Goal: Obtain resource: Download file/media

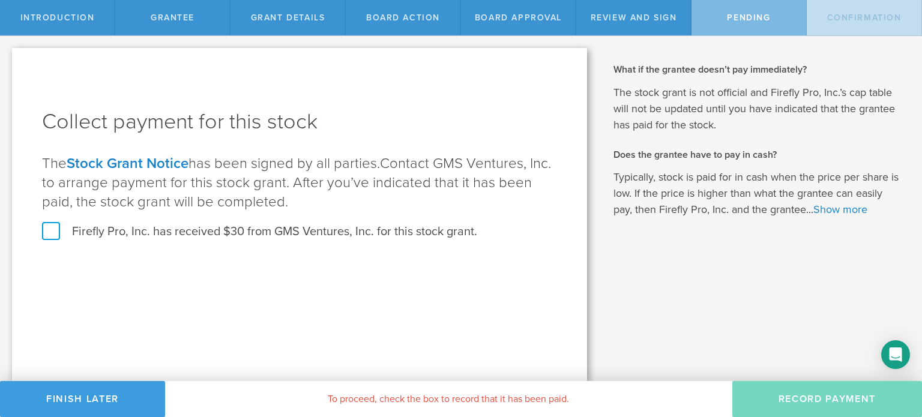
click at [53, 235] on label "Firefly Pro, Inc. has received $30 from GMS Ventures, Inc. for this stock grant." at bounding box center [259, 232] width 435 height 16
click at [0, 0] on input "Firefly Pro, Inc. has received $30 from GMS Ventures, Inc. for this stock grant." at bounding box center [0, 0] width 0 height 0
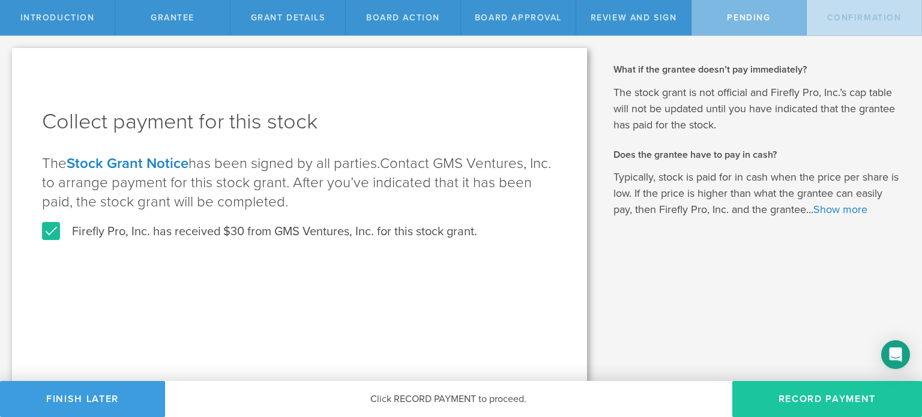
click at [802, 393] on button "Record Payment" at bounding box center [828, 399] width 190 height 36
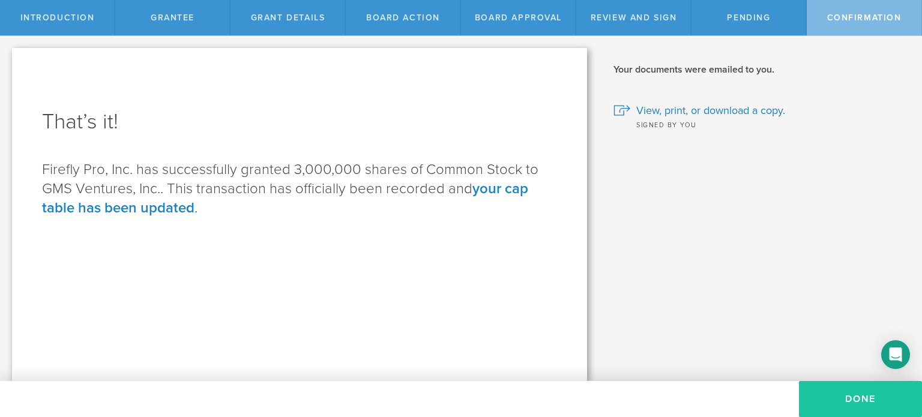
click at [863, 402] on button "Done" at bounding box center [860, 399] width 123 height 36
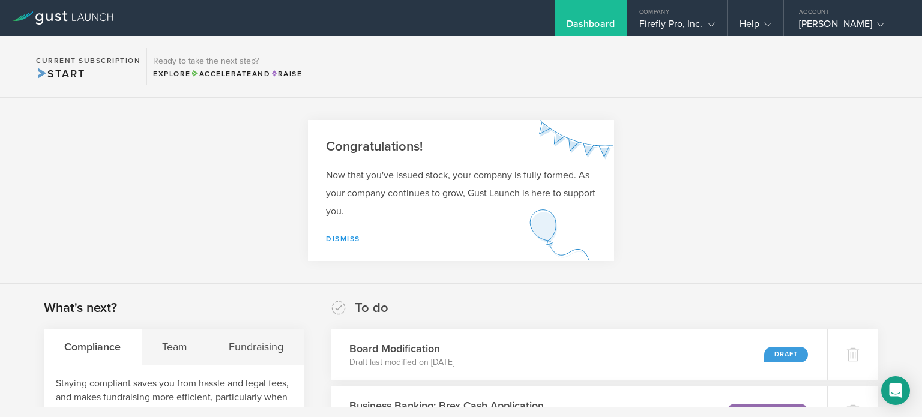
click at [334, 235] on link "Dismiss" at bounding box center [343, 239] width 34 height 8
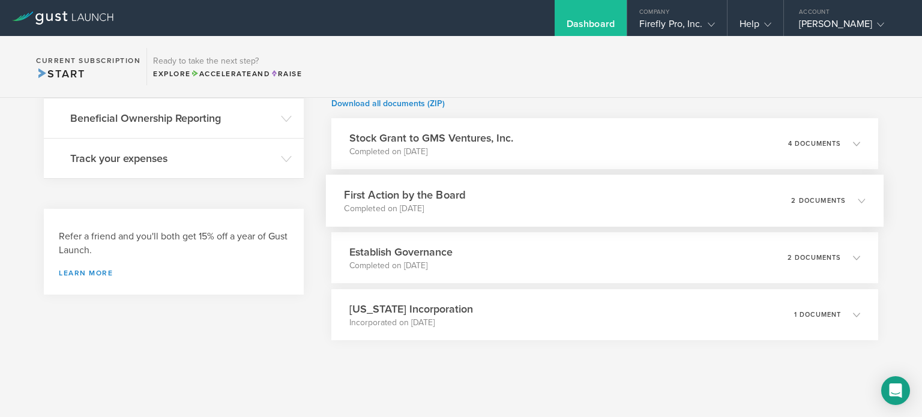
scroll to position [332, 0]
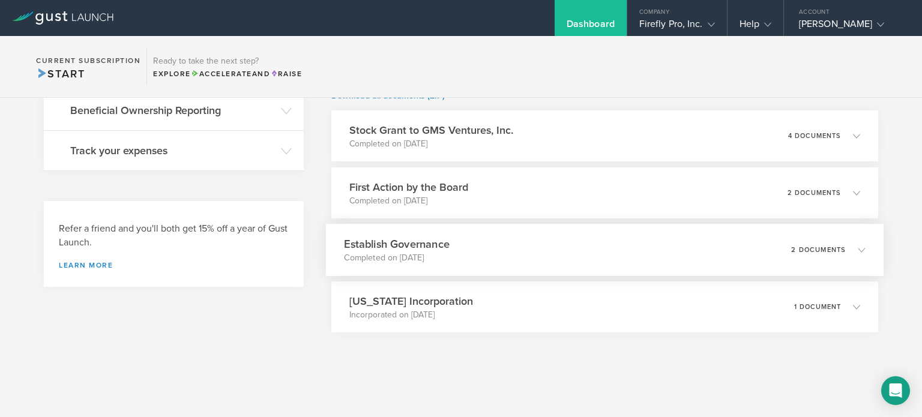
click at [665, 258] on div "Establish Governance Completed on [DATE] 2 documents" at bounding box center [605, 250] width 558 height 52
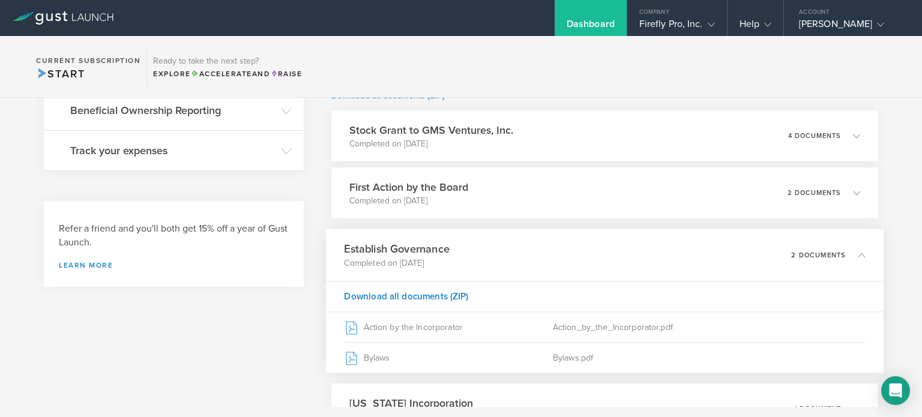
click at [665, 256] on div "Establish Governance Completed on [DATE] 2 documents" at bounding box center [605, 255] width 558 height 52
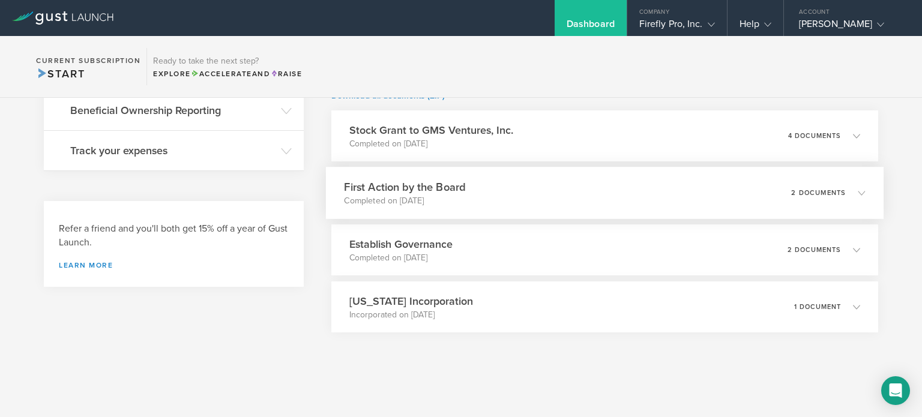
click at [613, 201] on div "First Action by the Board Completed on [DATE] 2 documents" at bounding box center [605, 193] width 558 height 52
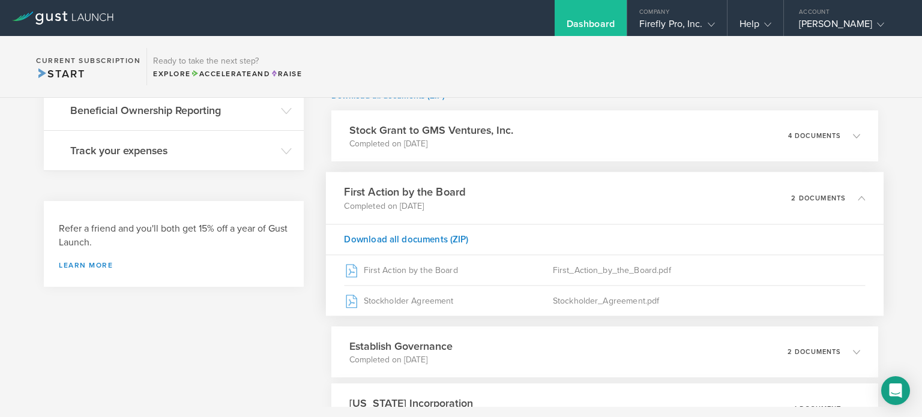
click at [613, 201] on div "First Action by the Board Completed on [DATE] 2 documents" at bounding box center [605, 198] width 558 height 52
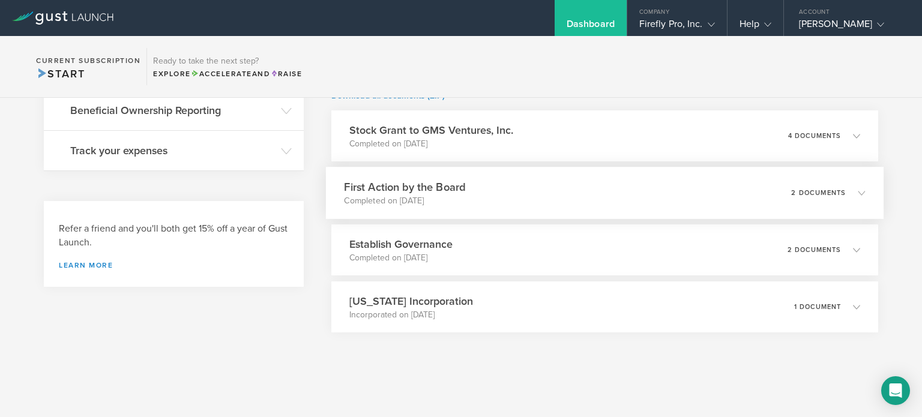
click at [613, 201] on div "First Action by the Board Completed on [DATE] 2 documents" at bounding box center [605, 193] width 558 height 52
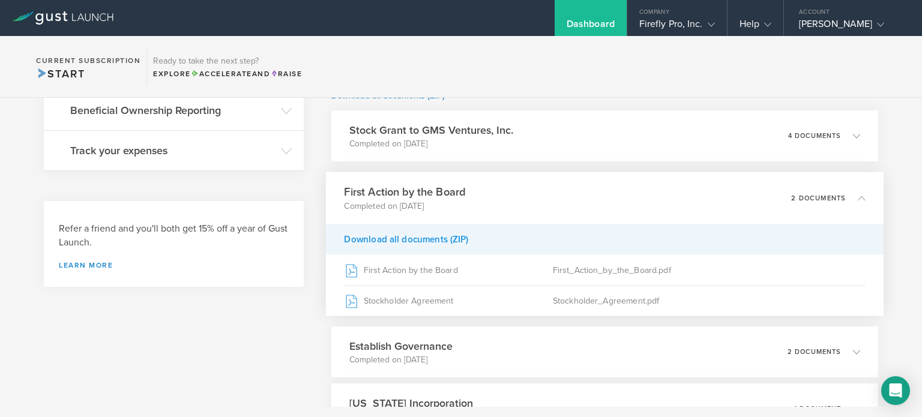
click at [417, 242] on div "Download all documents (ZIP)" at bounding box center [605, 239] width 558 height 31
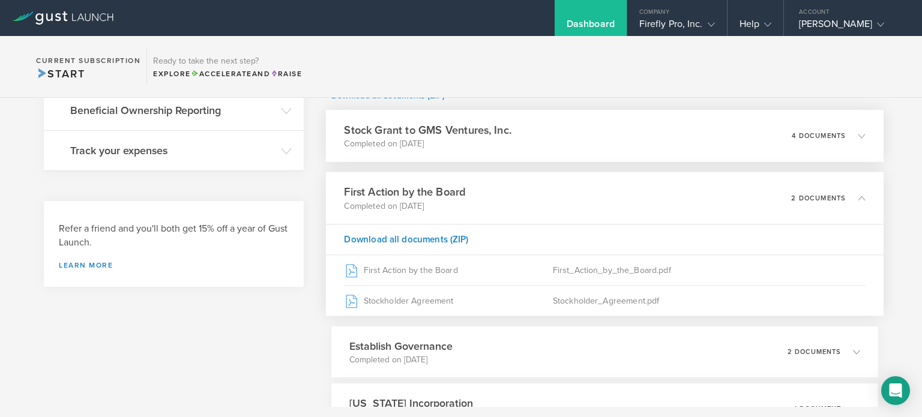
click at [524, 124] on div "Stock Grant to GMS Ventures, Inc. Completed on [DATE] 4 documents" at bounding box center [605, 136] width 558 height 52
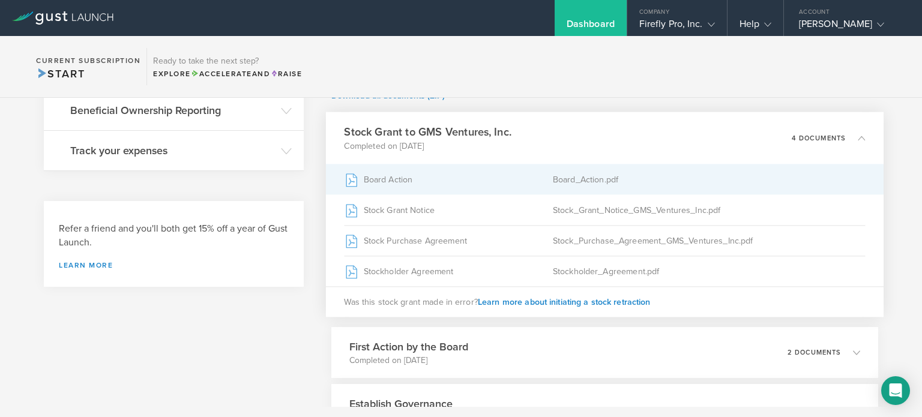
click at [581, 184] on div "Board_Action.pdf" at bounding box center [708, 180] width 313 height 30
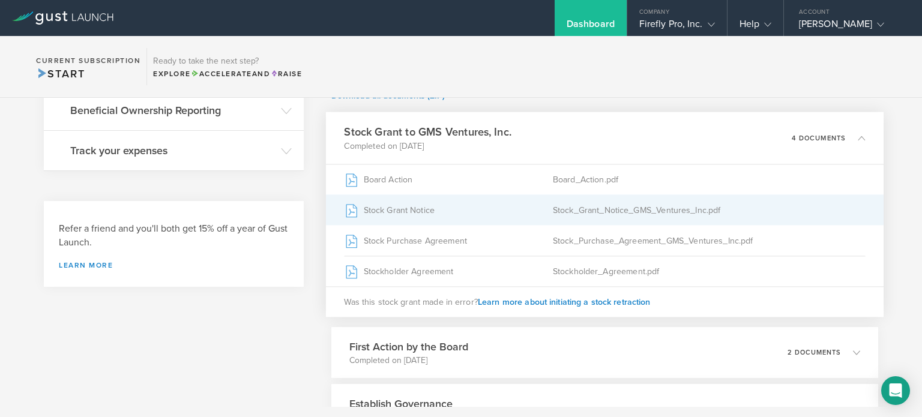
click at [404, 208] on div "Stock Grant Notice" at bounding box center [448, 210] width 208 height 30
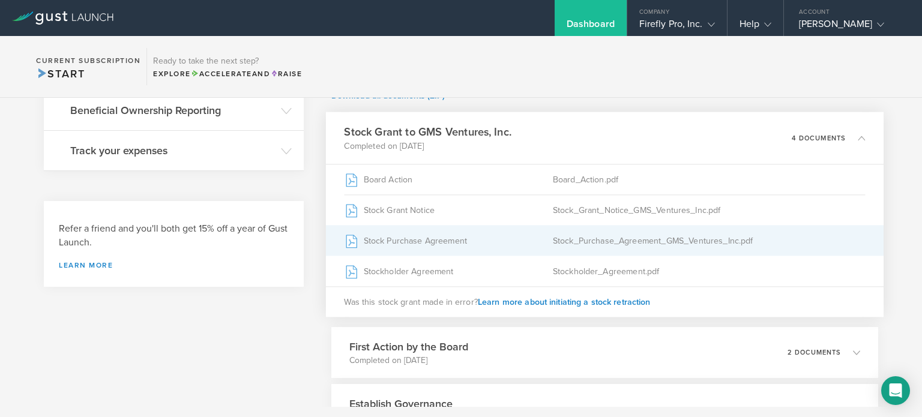
click at [418, 242] on div "Stock Purchase Agreement" at bounding box center [448, 241] width 208 height 30
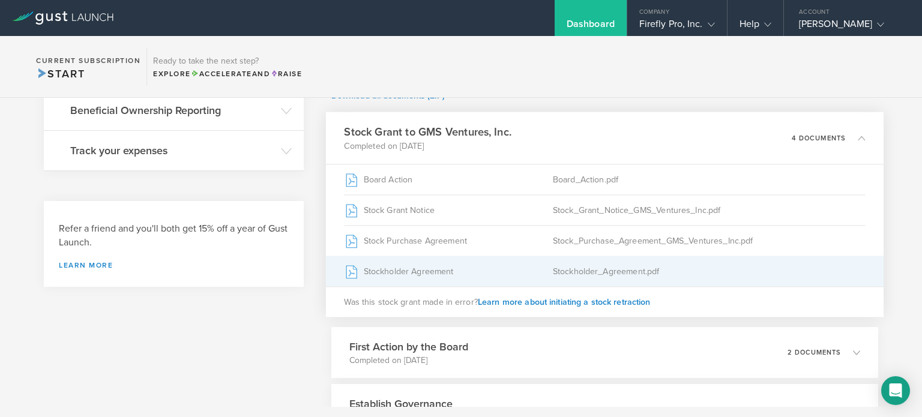
click at [406, 269] on div "Stockholder Agreement" at bounding box center [448, 271] width 208 height 30
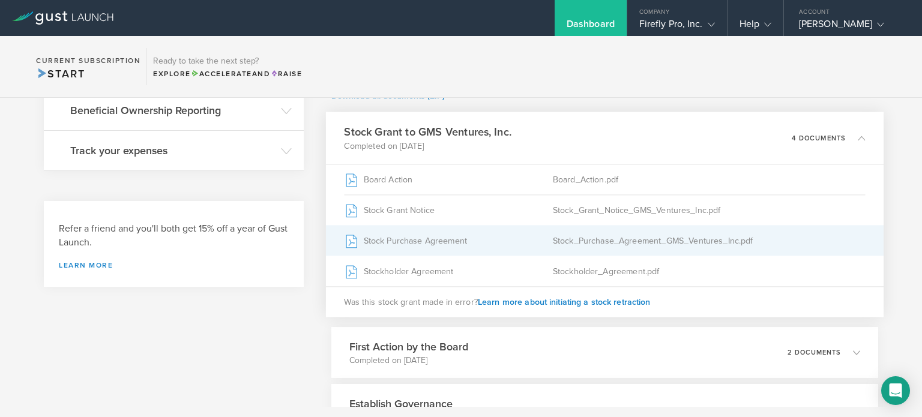
scroll to position [0, 0]
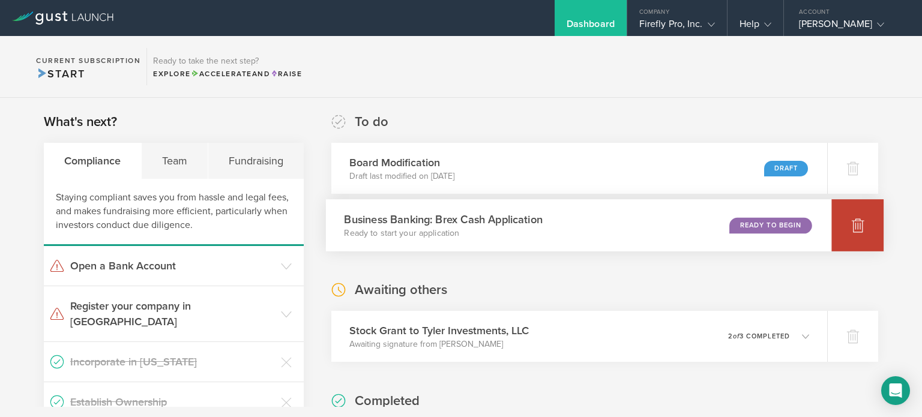
click at [852, 228] on icon at bounding box center [858, 225] width 13 height 11
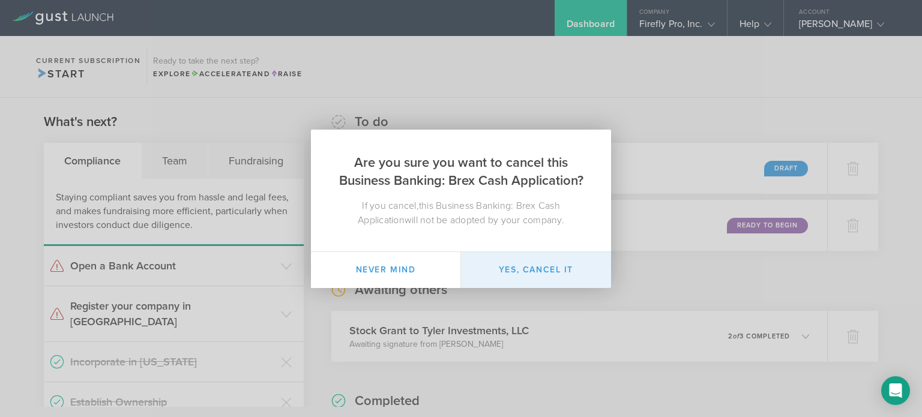
click at [523, 266] on button "Yes, cancel it" at bounding box center [536, 270] width 150 height 36
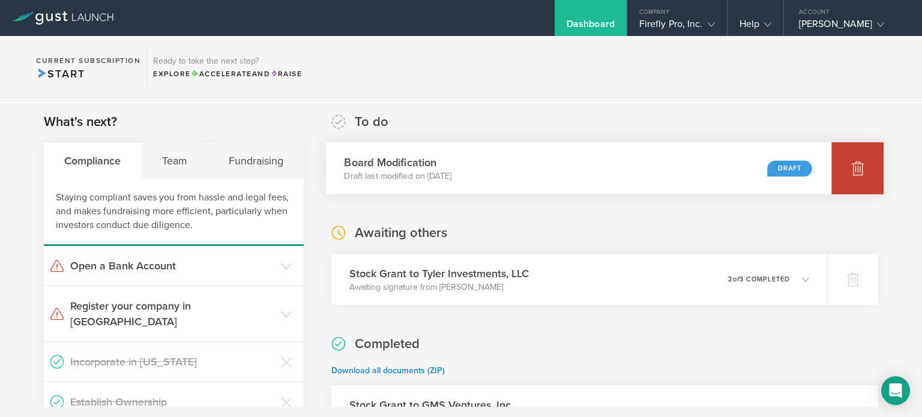
click at [852, 174] on icon at bounding box center [858, 168] width 13 height 11
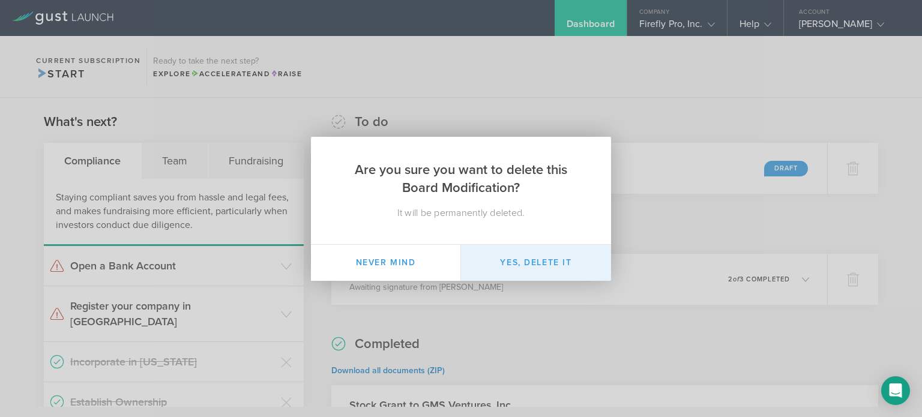
click at [524, 253] on button "Yes, delete it" at bounding box center [536, 263] width 150 height 36
